Goal: Task Accomplishment & Management: Complete application form

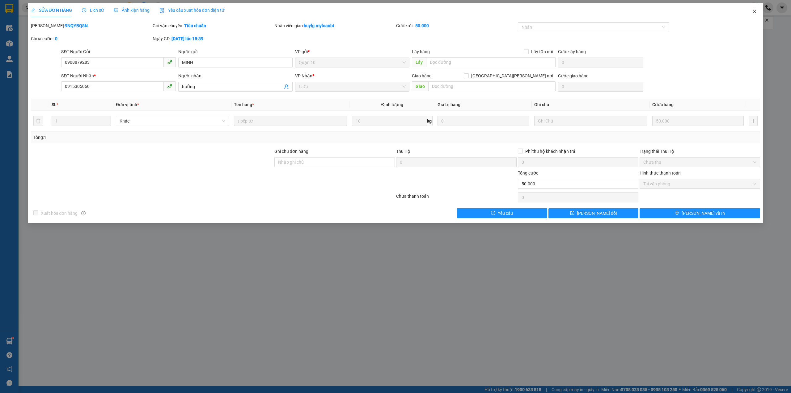
click at [755, 12] on icon "close" at bounding box center [754, 12] width 3 height 4
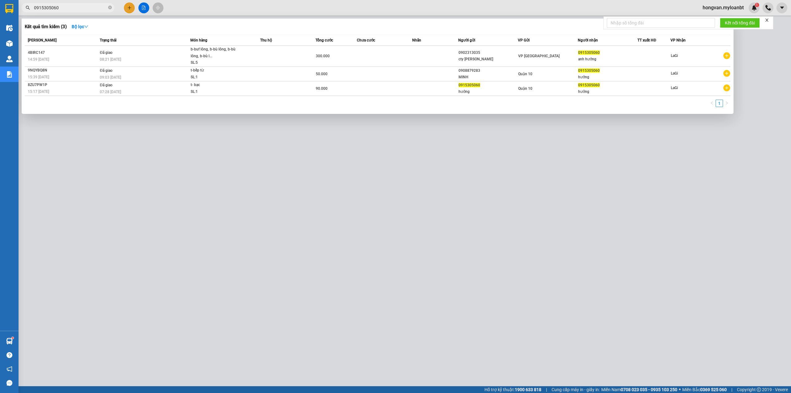
click at [86, 8] on input "0915305060" at bounding box center [70, 7] width 73 height 7
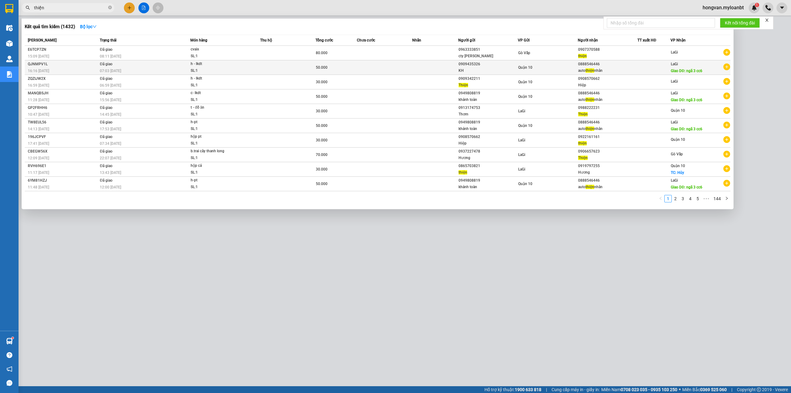
type input "thiện"
click at [636, 66] on div "0888546446" at bounding box center [607, 64] width 59 height 6
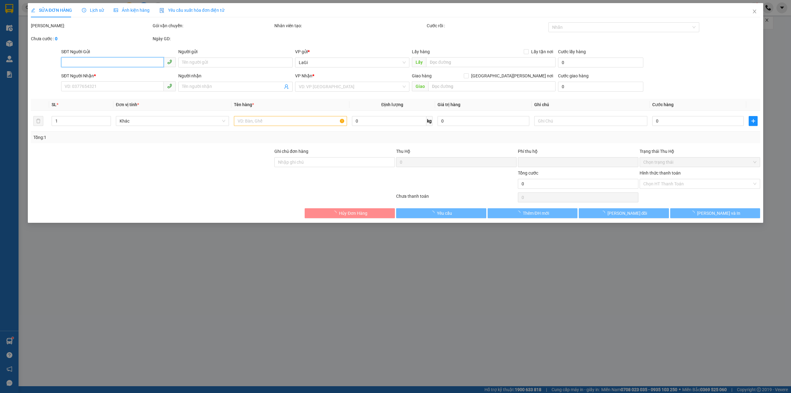
type input "0909435326"
type input "KH"
type input "0888546446"
type input "auto thiện nhân"
type input "ngã 3 cc6"
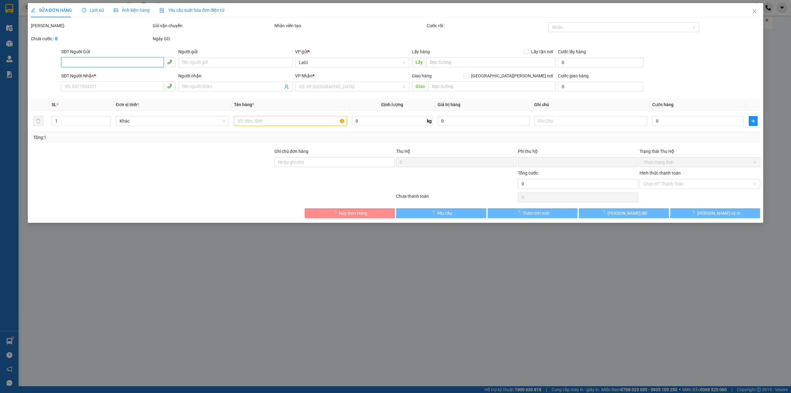
type input "0"
type input "50.000"
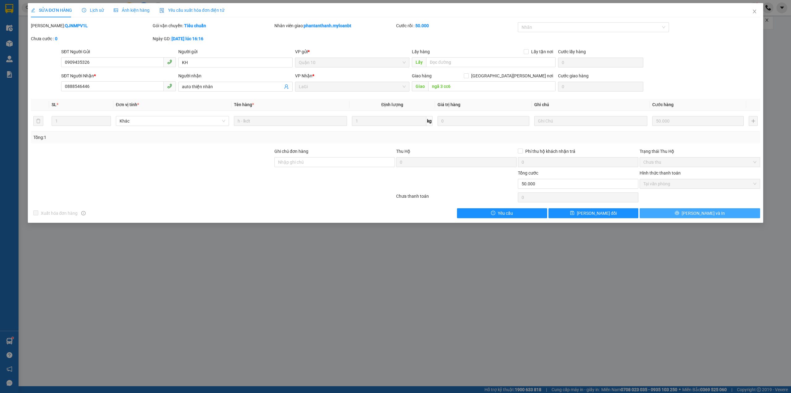
click at [686, 215] on button "[PERSON_NAME] và In" at bounding box center [700, 213] width 121 height 10
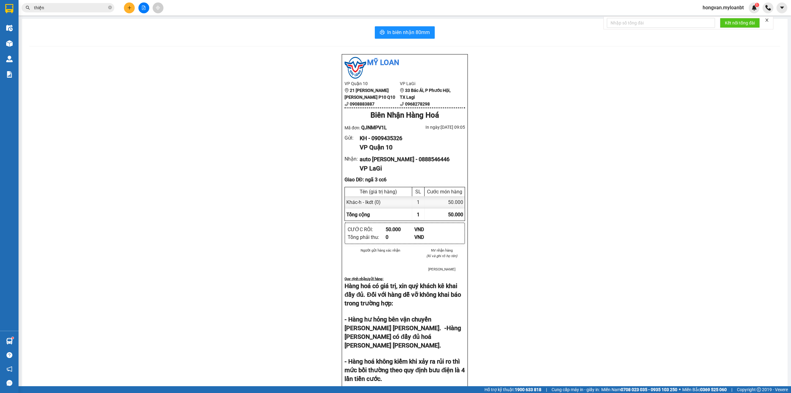
click at [65, 9] on input "thiện" at bounding box center [70, 7] width 73 height 7
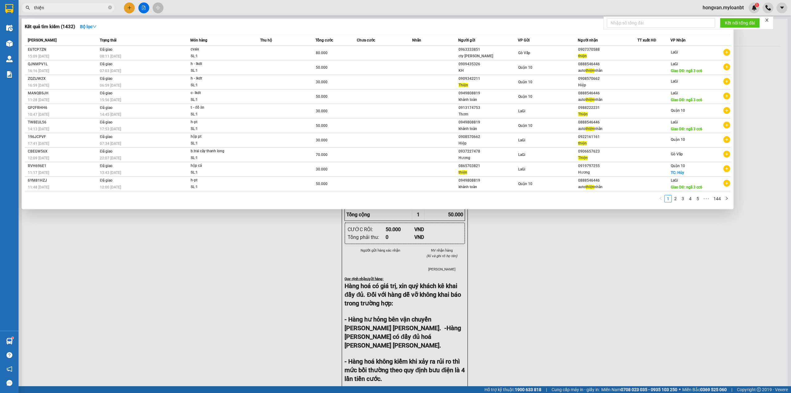
click at [65, 9] on input "thiện" at bounding box center [70, 7] width 73 height 7
type input "ty anh"
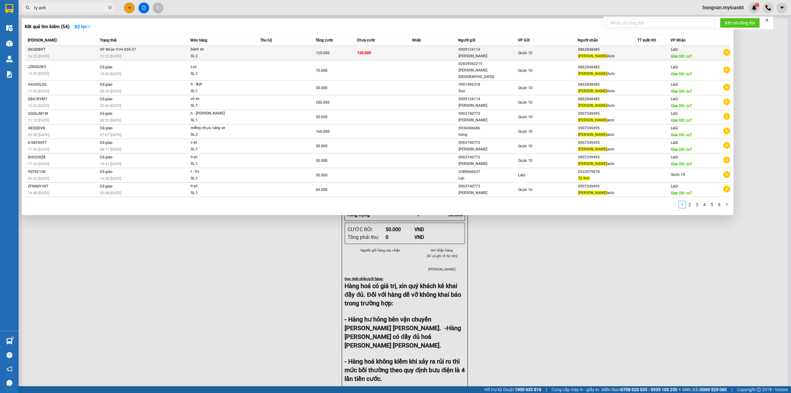
click at [653, 53] on div at bounding box center [654, 53] width 32 height 6
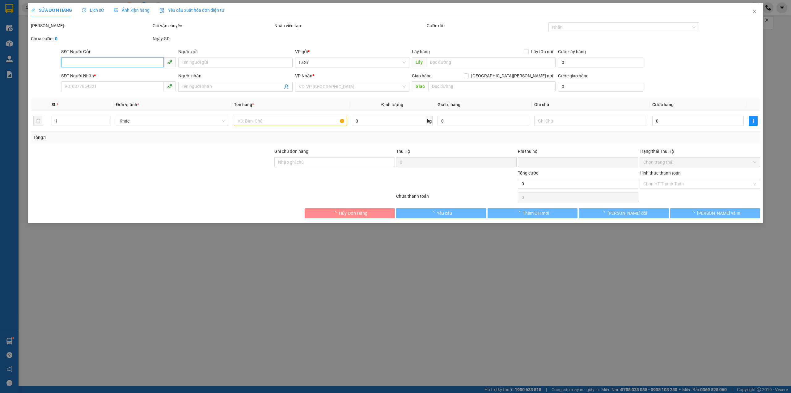
type input "0909134114"
type input "[PERSON_NAME]"
type input "0862848485"
type input "[PERSON_NAME] Auto"
type input "cc7"
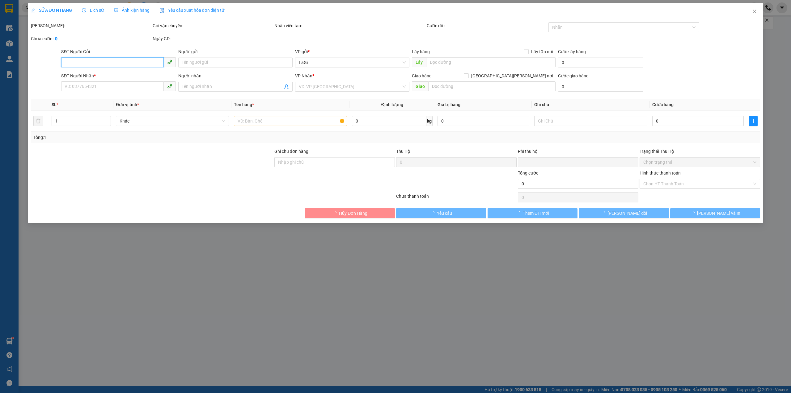
type input "40.000"
type input "0"
type input "120.000"
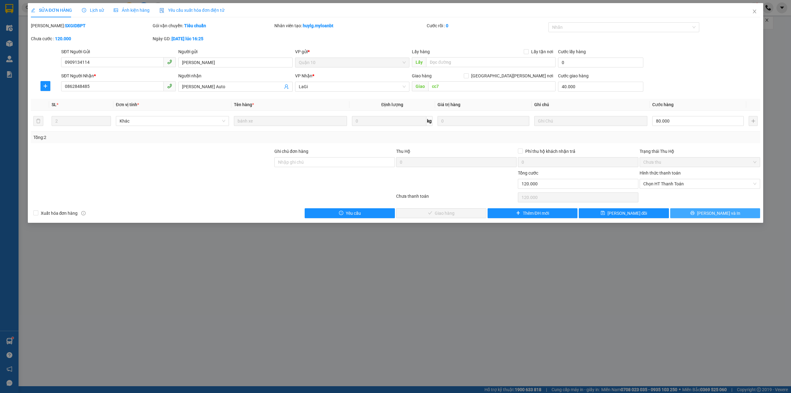
click at [719, 216] on span "[PERSON_NAME] và In" at bounding box center [718, 213] width 43 height 7
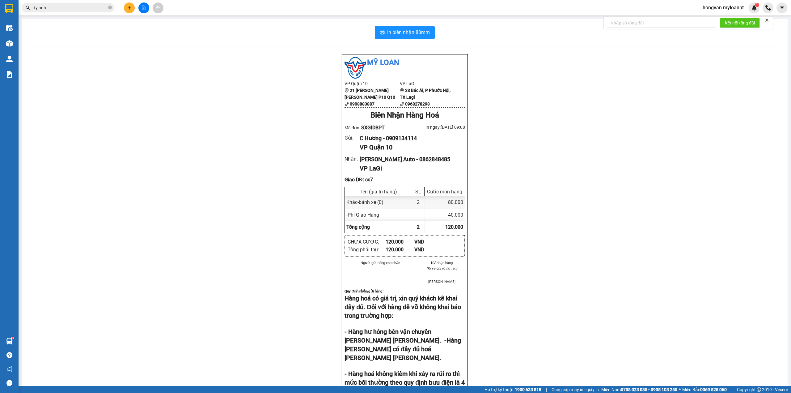
click at [232, 125] on div "Mỹ Loan [PERSON_NAME] 10 21 [PERSON_NAME] [PERSON_NAME] P10 Q10 0908883887 VP L…" at bounding box center [404, 281] width 751 height 454
